Goal: Task Accomplishment & Management: Use online tool/utility

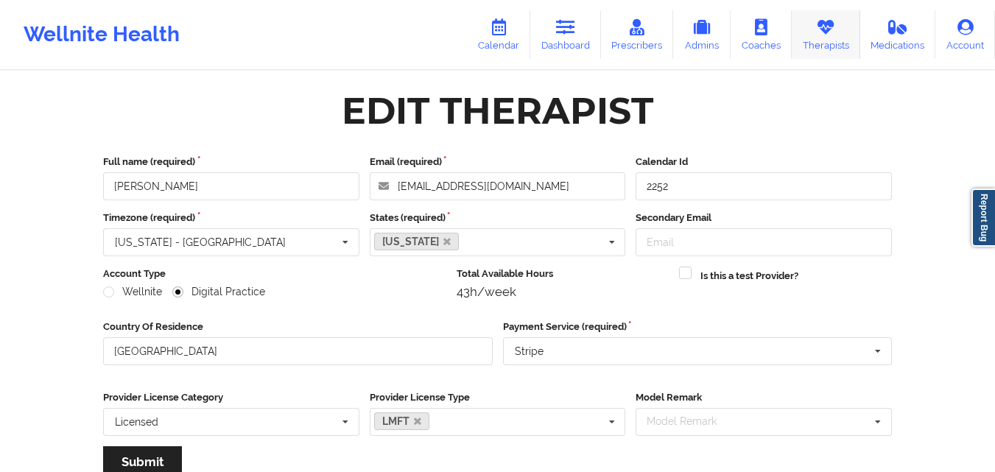
click at [843, 35] on link "Therapists" at bounding box center [826, 34] width 69 height 49
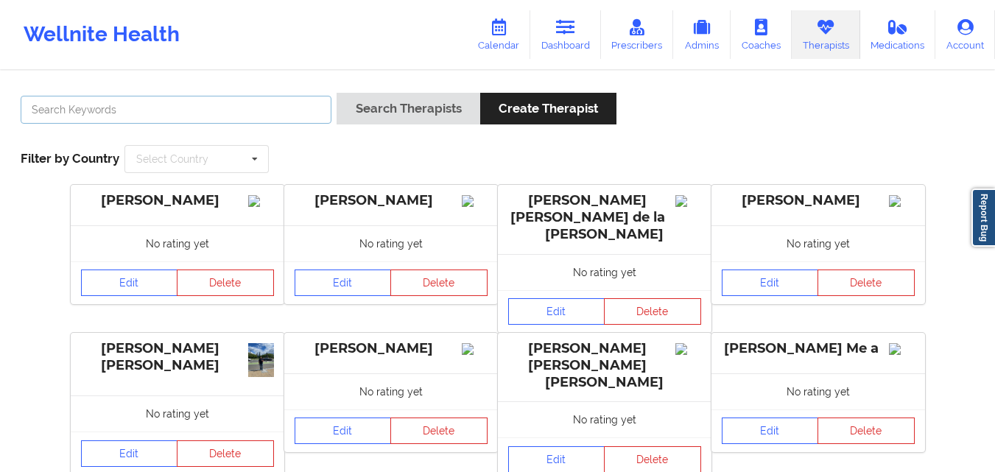
click at [295, 98] on input "text" at bounding box center [176, 110] width 311 height 28
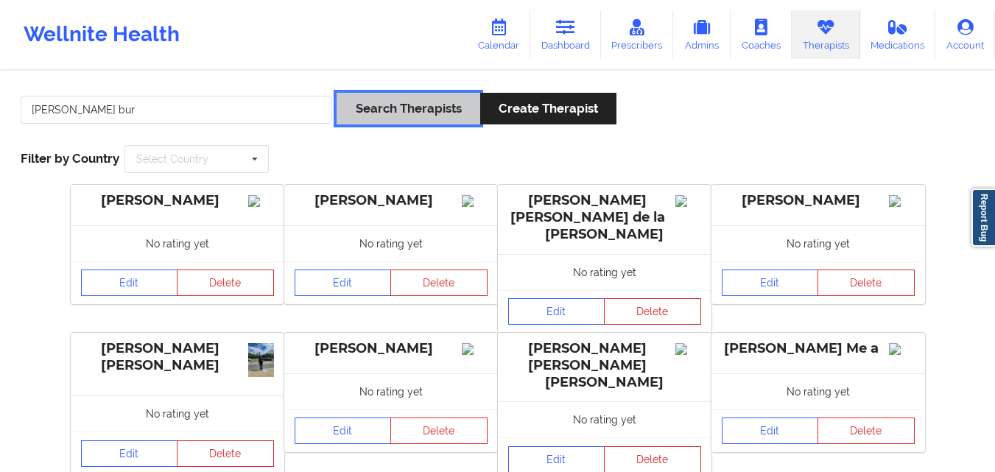
click at [414, 111] on button "Search Therapists" at bounding box center [408, 109] width 143 height 32
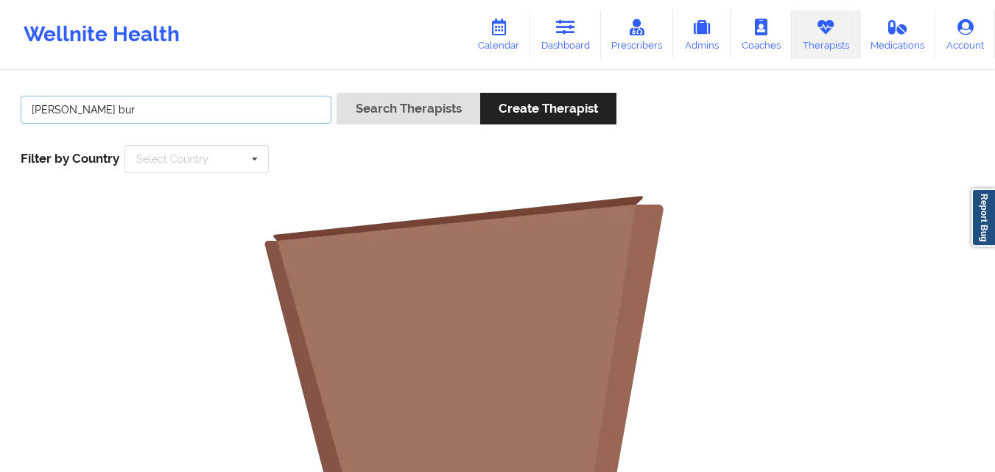
click at [188, 105] on input "[PERSON_NAME] bur" at bounding box center [176, 110] width 311 height 28
click at [337, 93] on button "Search Therapists" at bounding box center [408, 109] width 143 height 32
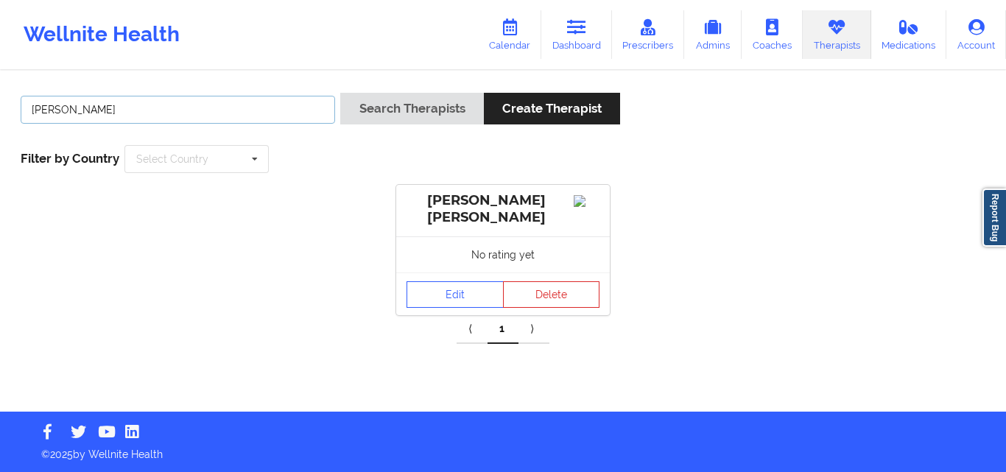
click at [148, 107] on input "[PERSON_NAME]" at bounding box center [178, 110] width 315 height 28
type input "c"
type input "[PERSON_NAME]"
click at [340, 93] on button "Search Therapists" at bounding box center [411, 109] width 143 height 32
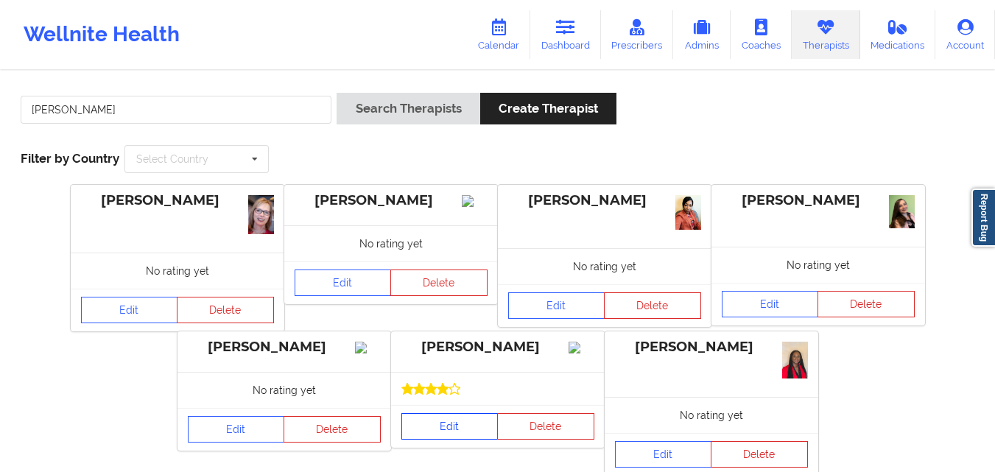
click at [447, 440] on link "Edit" at bounding box center [450, 426] width 97 height 27
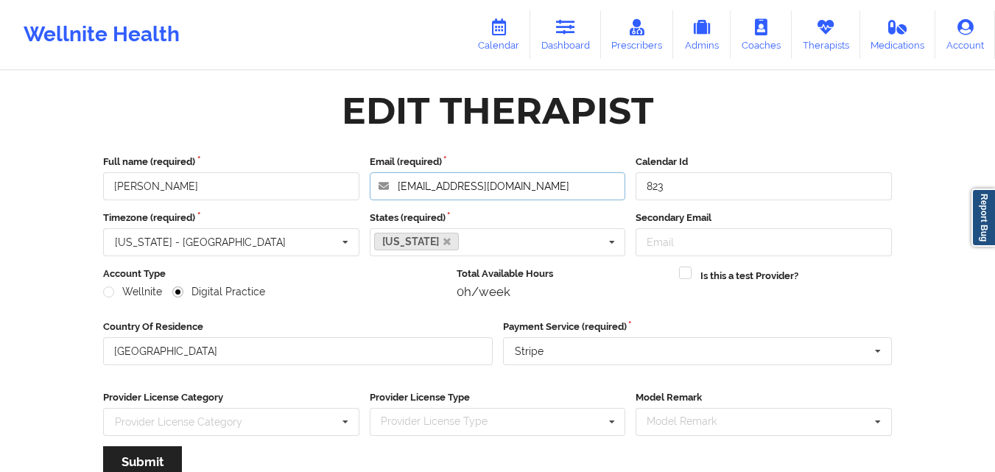
click at [506, 186] on input "[EMAIL_ADDRESS][DOMAIN_NAME]" at bounding box center [498, 186] width 256 height 28
drag, startPoint x: 150, startPoint y: 184, endPoint x: 93, endPoint y: 182, distance: 57.5
click at [93, 182] on div "Full name (required) [PERSON_NAME] Email (required) [EMAIL_ADDRESS][DOMAIN_NAME…" at bounding box center [498, 321] width 810 height 354
click at [841, 41] on link "Therapists" at bounding box center [826, 34] width 69 height 49
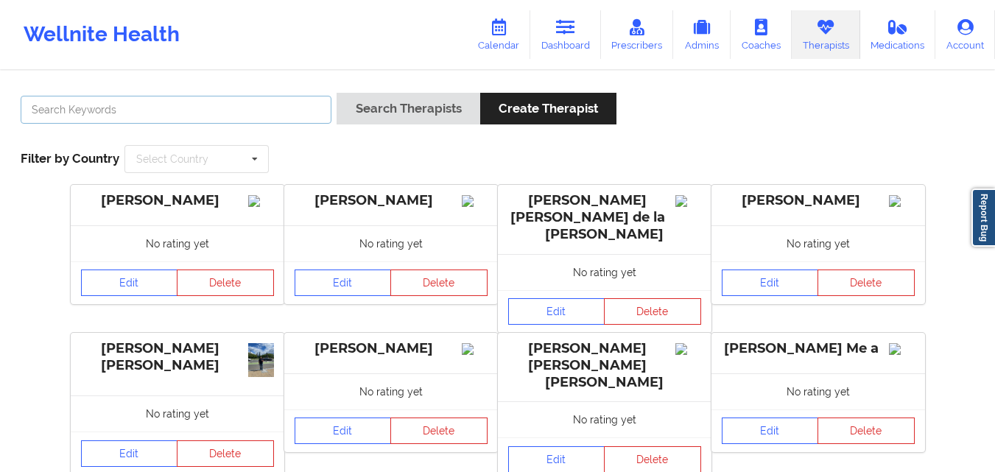
click at [150, 103] on input "text" at bounding box center [176, 110] width 311 height 28
type input "[PERSON_NAME]"
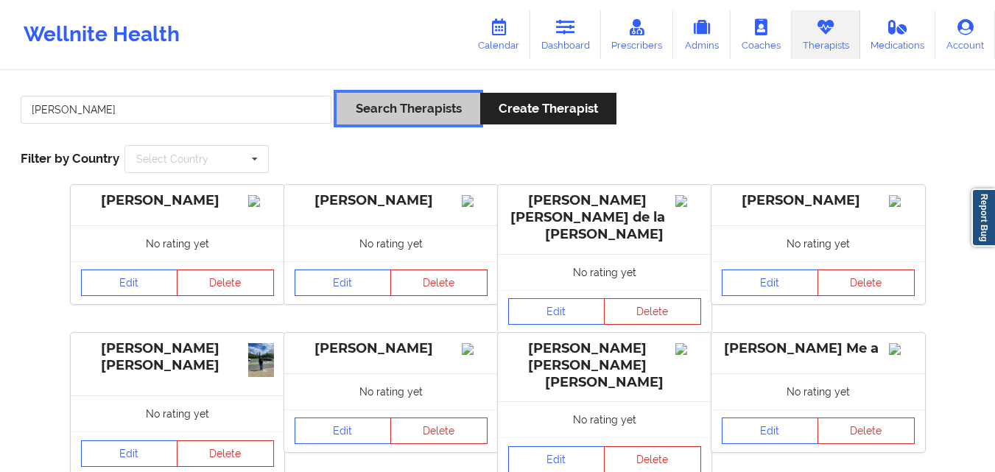
click at [410, 109] on button "Search Therapists" at bounding box center [408, 109] width 143 height 32
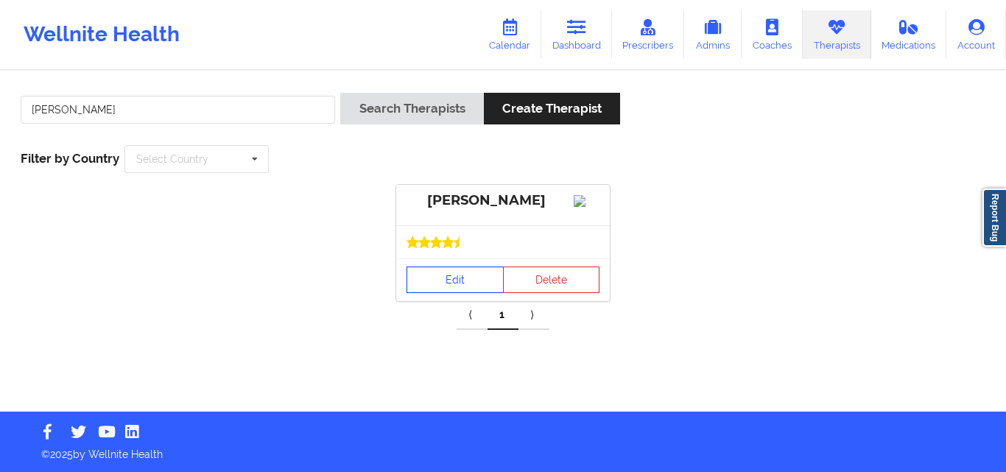
click at [462, 292] on link "Edit" at bounding box center [455, 280] width 97 height 27
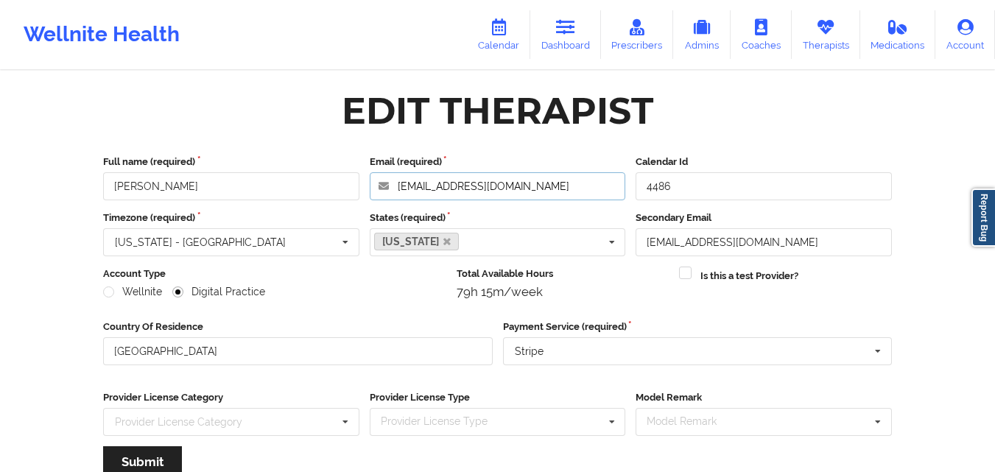
drag, startPoint x: 515, startPoint y: 186, endPoint x: 399, endPoint y: -64, distance: 275.9
click at [399, 0] on html "Wellnite Health Calendar Dashboard Prescribers Admins Coaches Therapists Medica…" at bounding box center [497, 236] width 995 height 472
click at [571, 26] on icon at bounding box center [565, 27] width 19 height 16
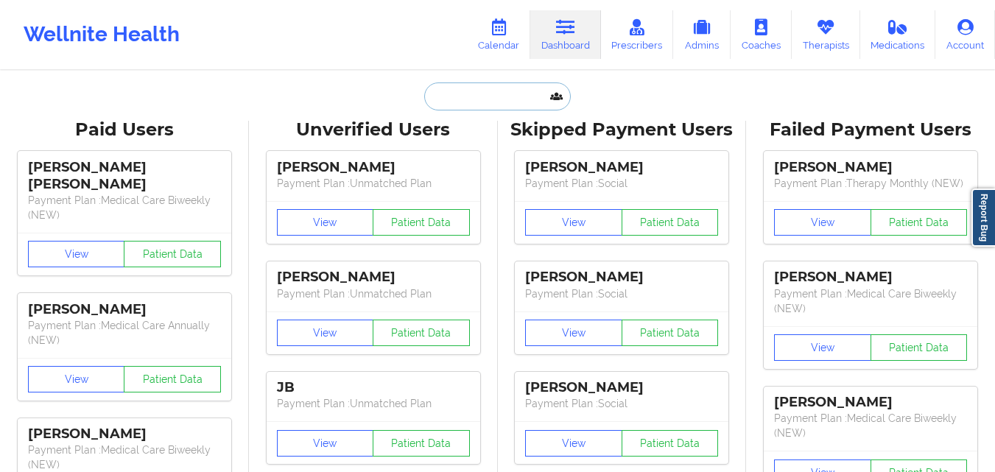
click at [468, 102] on input "text" at bounding box center [497, 97] width 146 height 28
paste input "[PERSON_NAME]"
type input "[PERSON_NAME]"
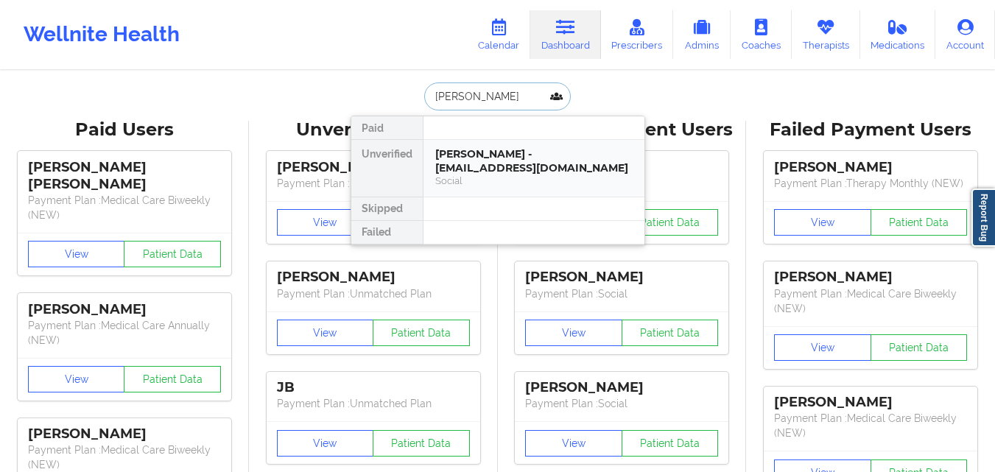
click at [481, 165] on div "[PERSON_NAME] - [EMAIL_ADDRESS][DOMAIN_NAME]" at bounding box center [533, 160] width 197 height 27
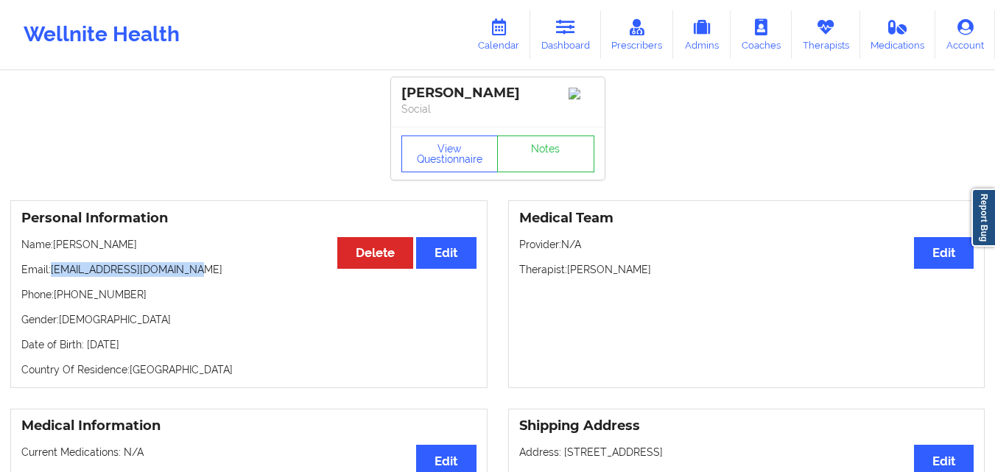
copy p "[EMAIL_ADDRESS][DOMAIN_NAME]"
drag, startPoint x: 200, startPoint y: 277, endPoint x: 52, endPoint y: 276, distance: 148.1
click at [52, 276] on p "Email: [EMAIL_ADDRESS][DOMAIN_NAME]" at bounding box center [248, 269] width 455 height 15
copy p "[EMAIL_ADDRESS][DOMAIN_NAME]"
click at [503, 31] on icon at bounding box center [498, 27] width 19 height 16
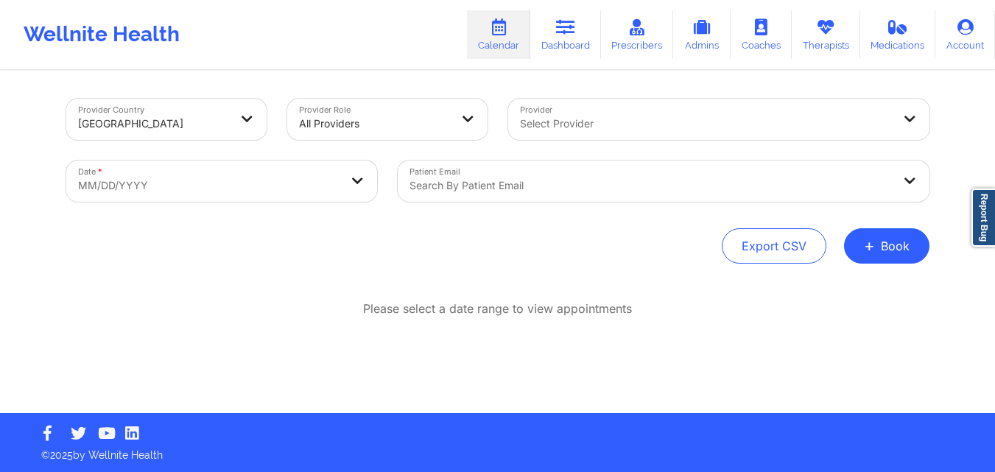
select select "2025-8"
select select "2025-9"
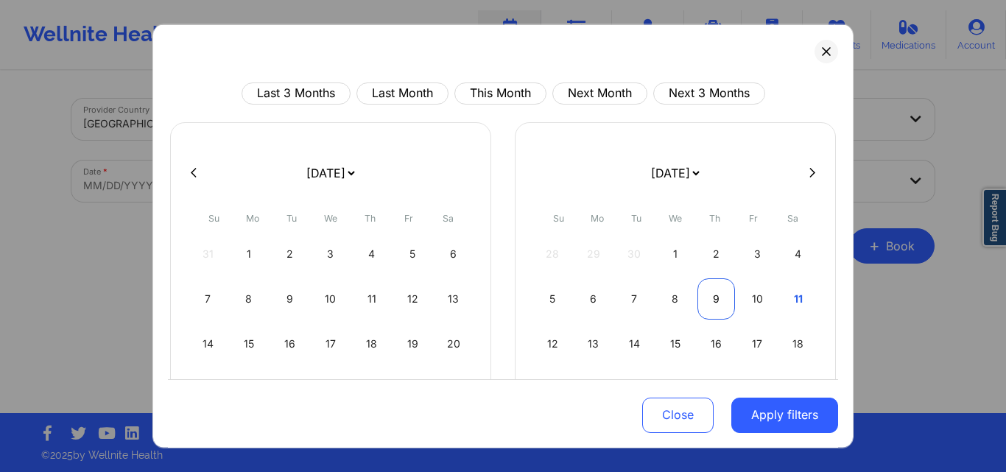
click at [721, 302] on div "9" at bounding box center [717, 298] width 38 height 41
select select "2025-9"
select select "2025-10"
select select "2025-9"
select select "2025-10"
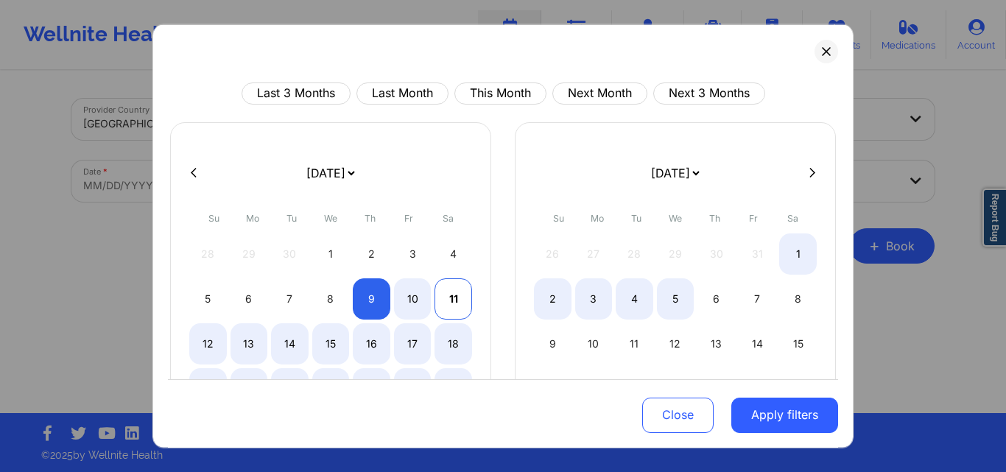
select select "2025-9"
select select "2025-10"
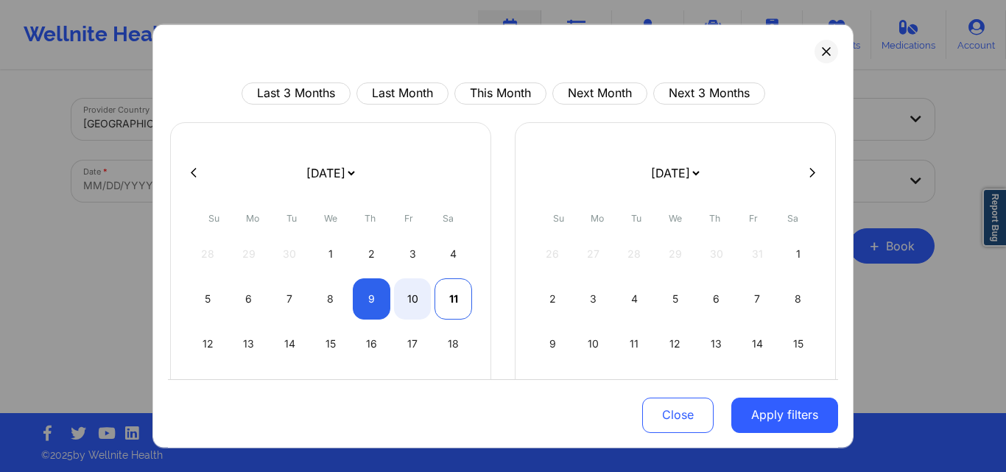
click at [446, 304] on div "11" at bounding box center [454, 298] width 38 height 41
select select "2025-9"
select select "2025-10"
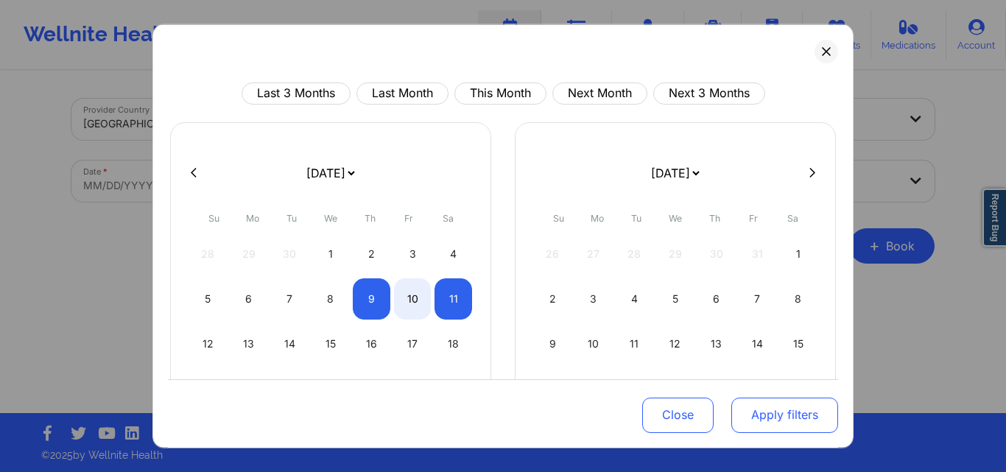
click at [760, 404] on button "Apply filters" at bounding box center [785, 415] width 107 height 35
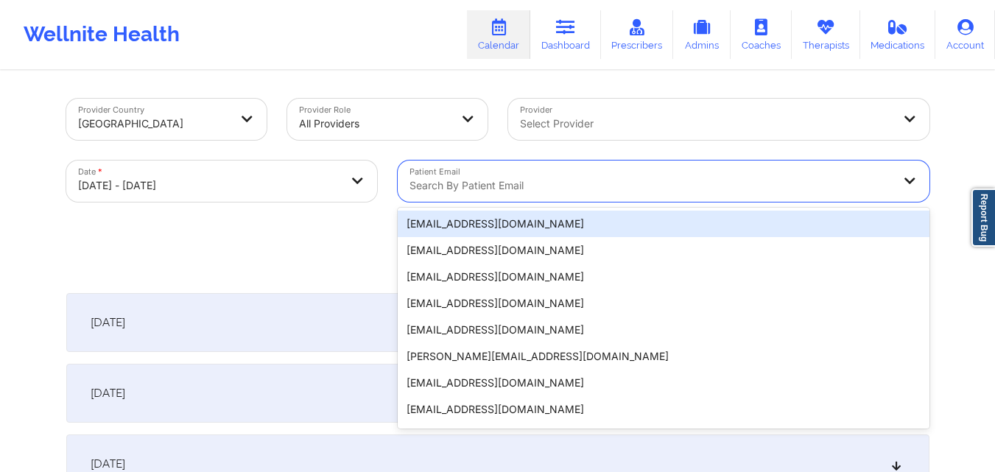
click at [562, 186] on div at bounding box center [651, 186] width 483 height 18
paste input "[EMAIL_ADDRESS][DOMAIN_NAME]"
type input "[EMAIL_ADDRESS][DOMAIN_NAME]"
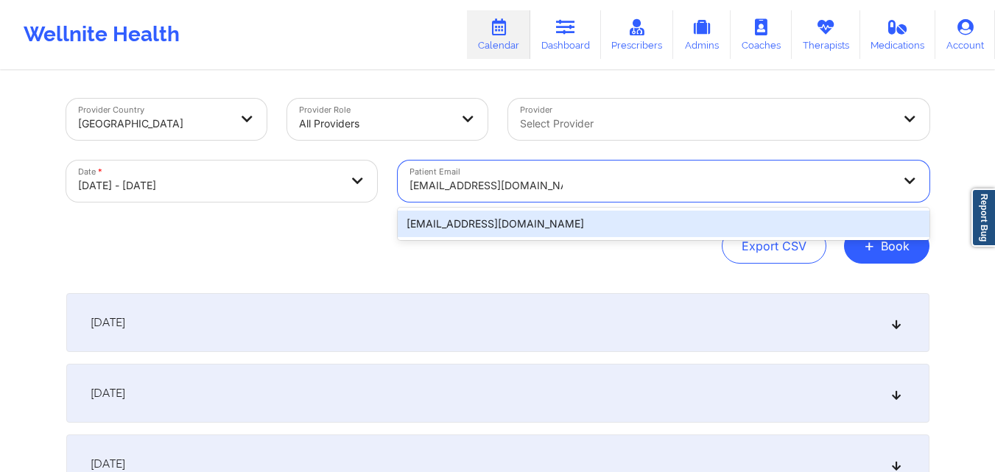
click at [566, 224] on div "[EMAIL_ADDRESS][DOMAIN_NAME]" at bounding box center [664, 224] width 532 height 27
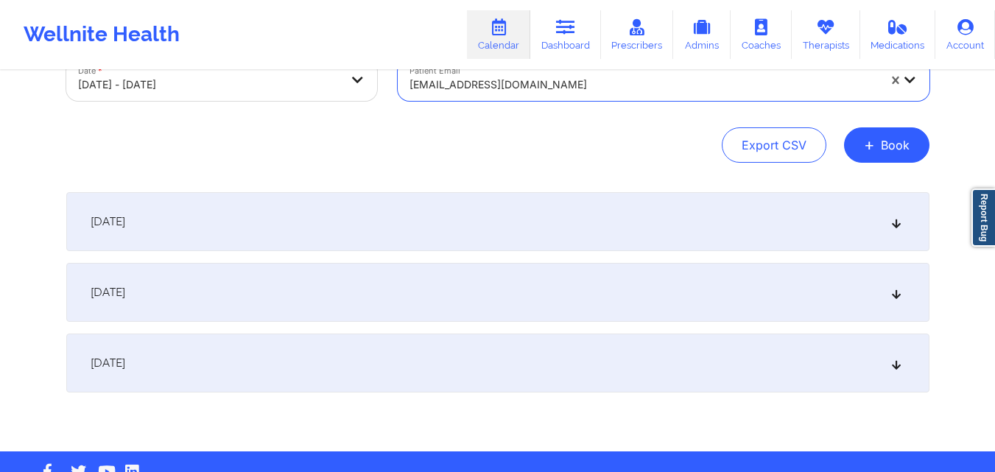
scroll to position [108, 0]
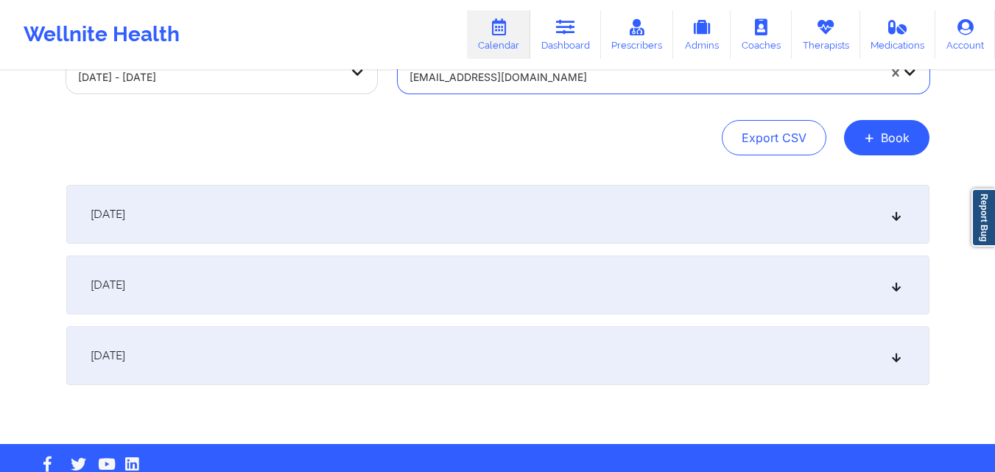
click at [897, 217] on icon at bounding box center [896, 214] width 13 height 10
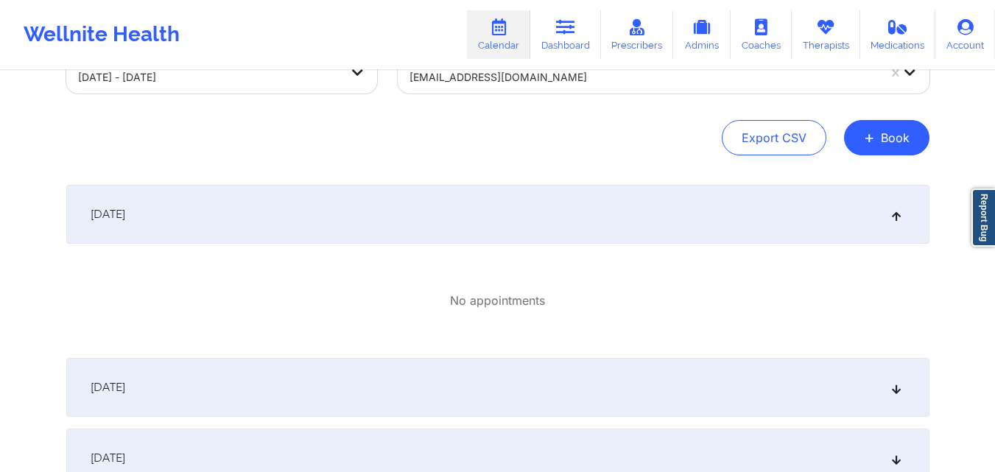
click at [897, 217] on icon at bounding box center [896, 214] width 13 height 10
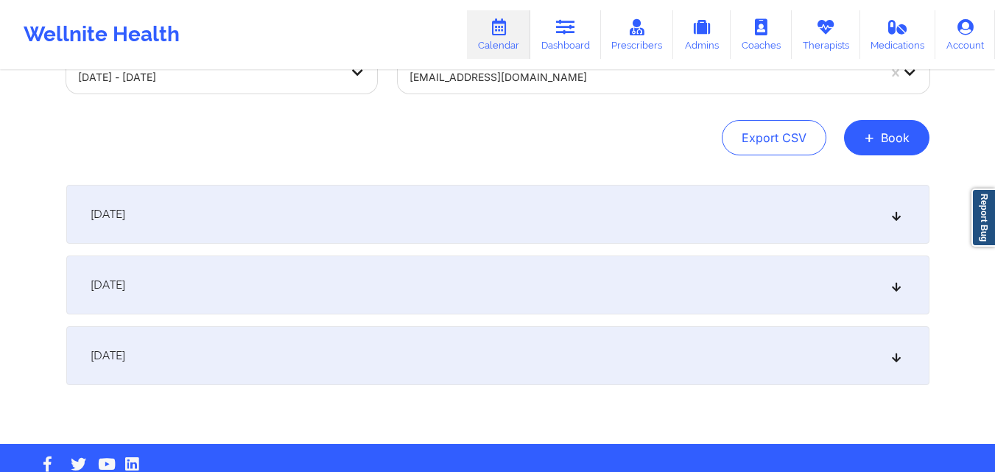
click at [894, 290] on icon at bounding box center [896, 285] width 13 height 10
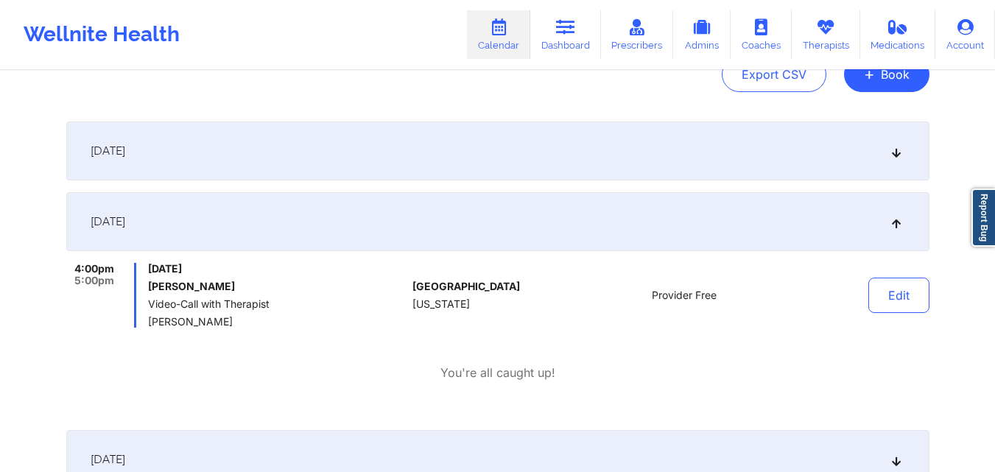
scroll to position [173, 0]
